Goal: Transaction & Acquisition: Purchase product/service

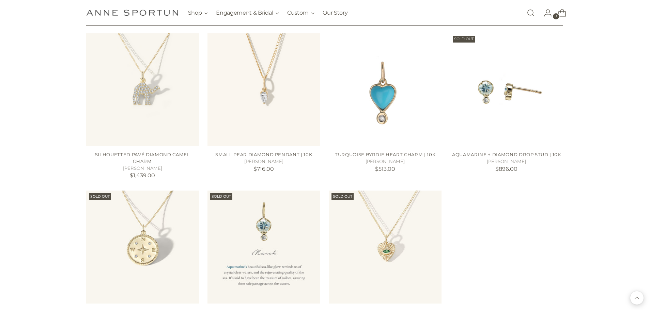
scroll to position [227, 0]
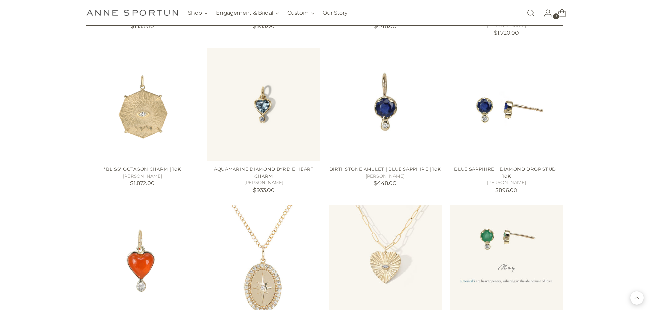
scroll to position [527, 0]
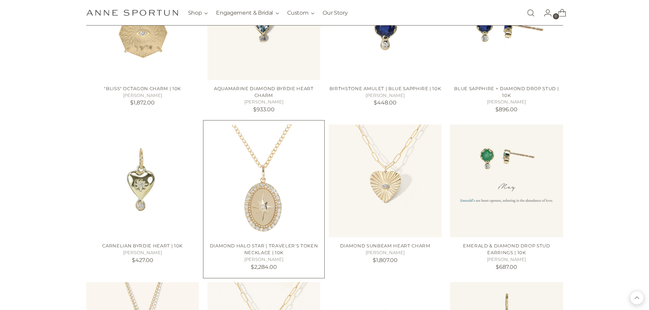
click at [0, 0] on img "Diamond Halo Star | Traveler's Token Necklace | 10k" at bounding box center [0, 0] width 0 height 0
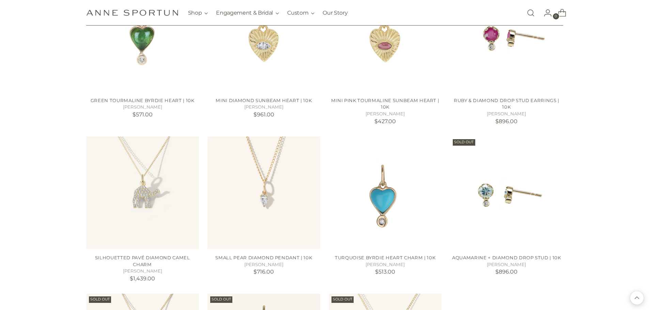
scroll to position [1076, 0]
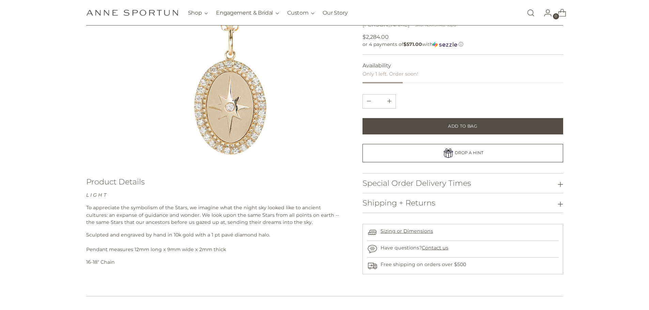
scroll to position [112, 0]
